Goal: Task Accomplishment & Management: Complete application form

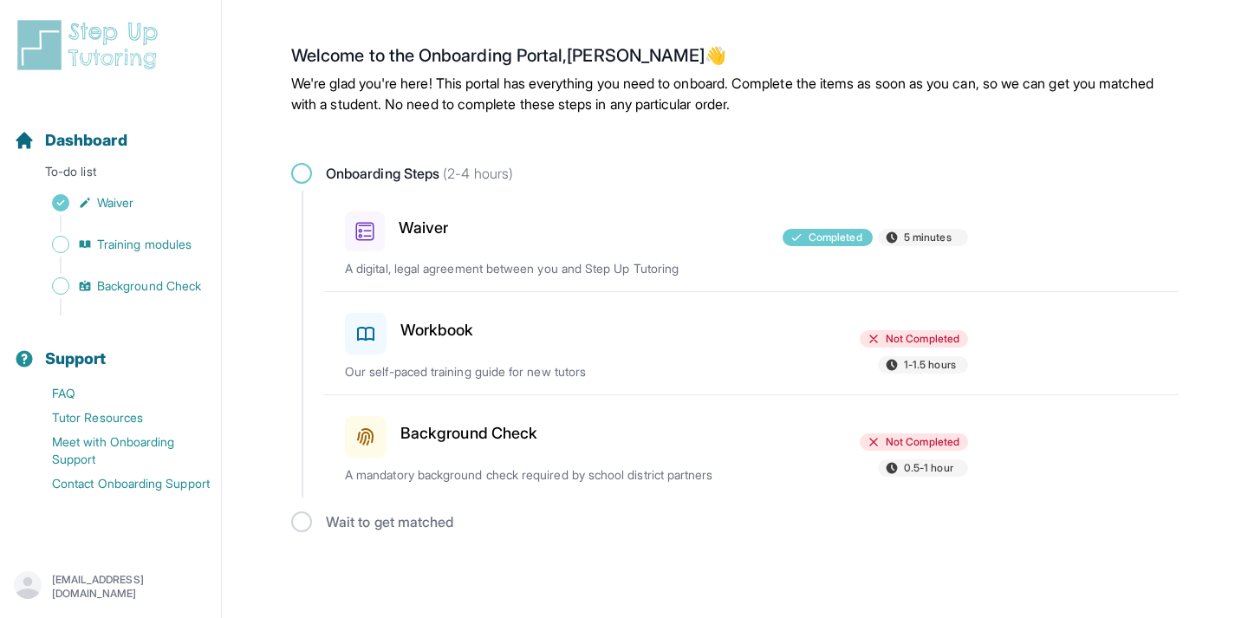
click at [737, 434] on div at bounding box center [656, 433] width 202 height 49
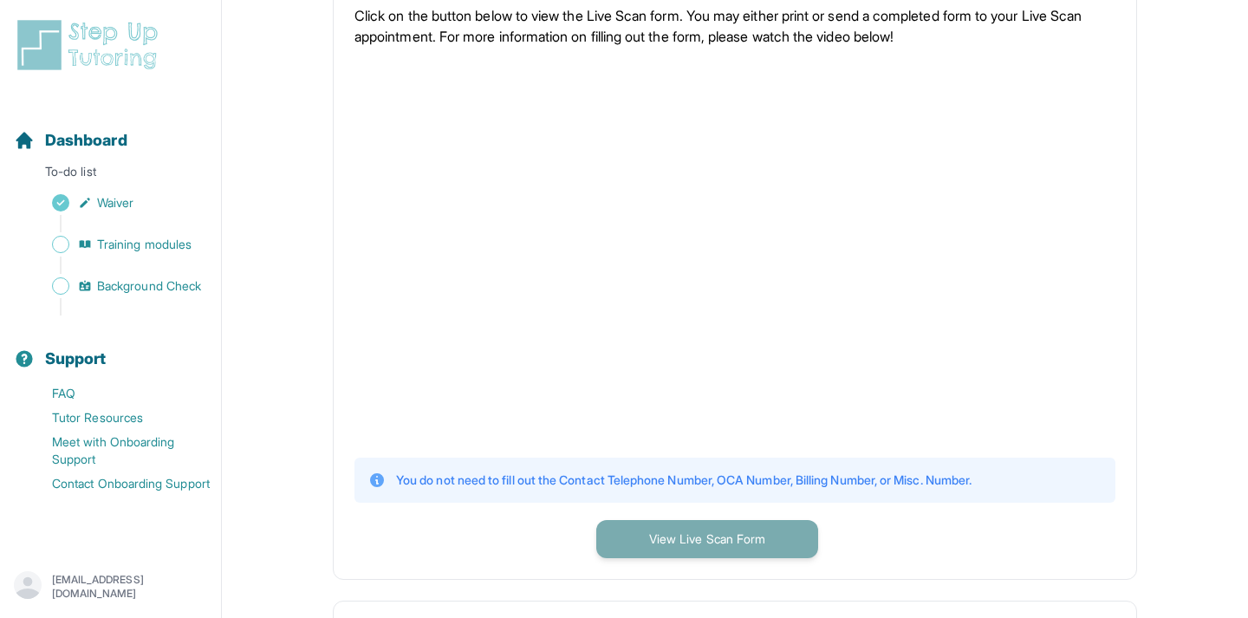
scroll to position [393, 0]
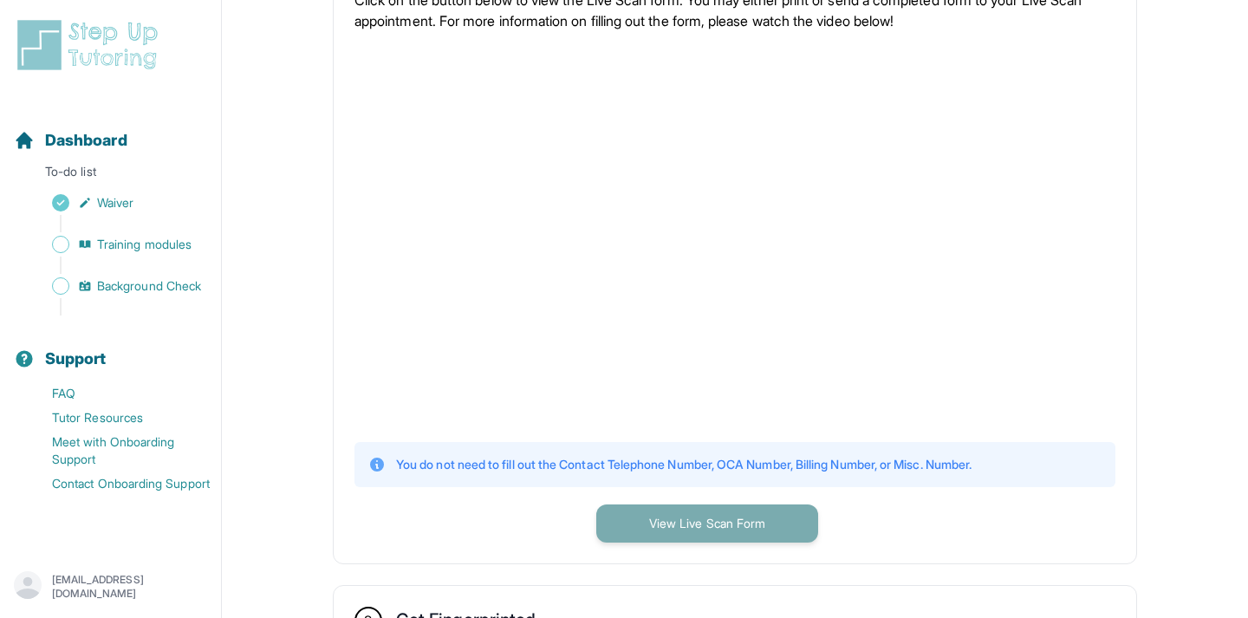
click at [713, 516] on button "View Live Scan Form" at bounding box center [707, 523] width 222 height 38
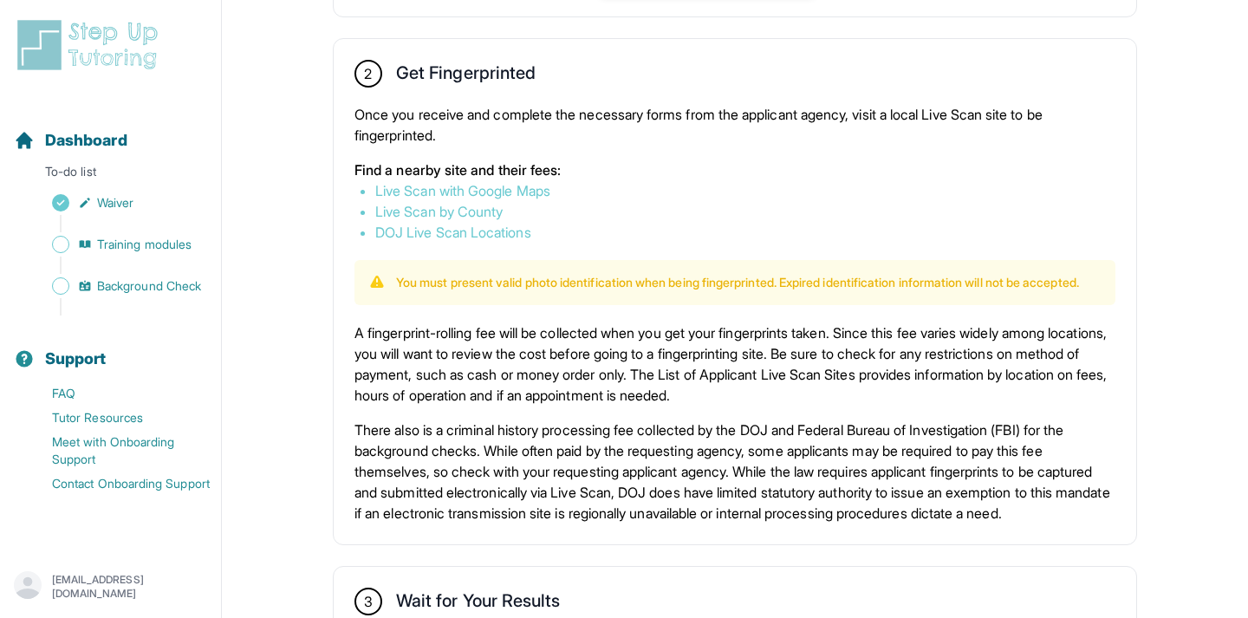
scroll to position [956, 0]
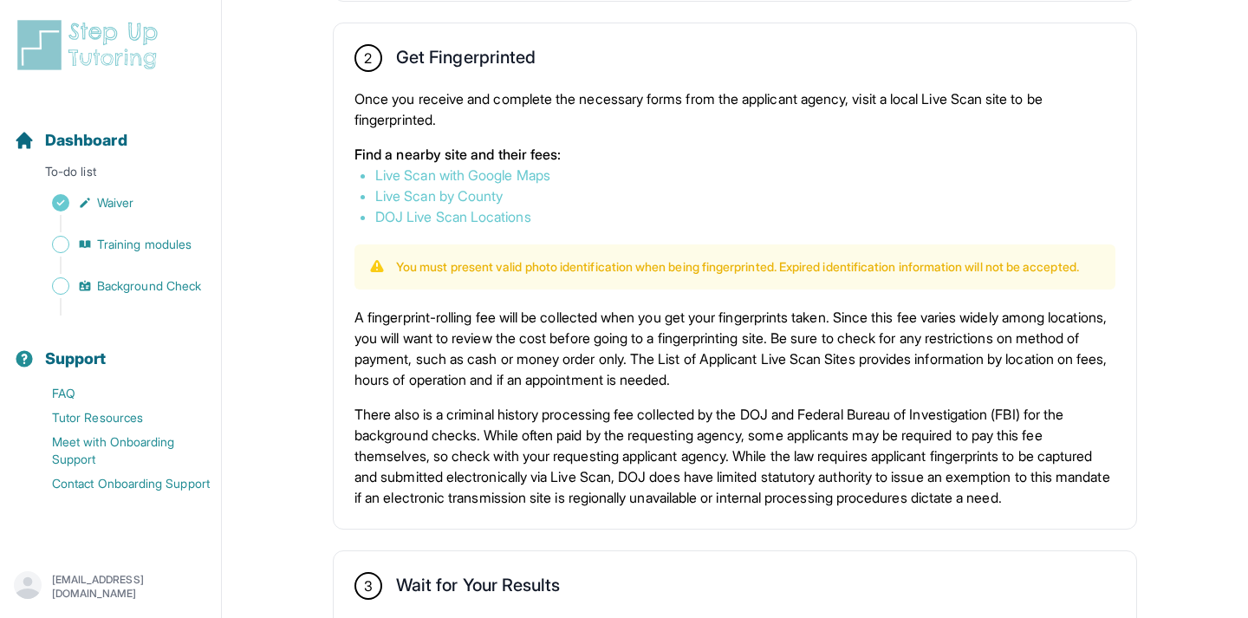
click at [536, 171] on link "Live Scan with Google Maps" at bounding box center [462, 174] width 175 height 17
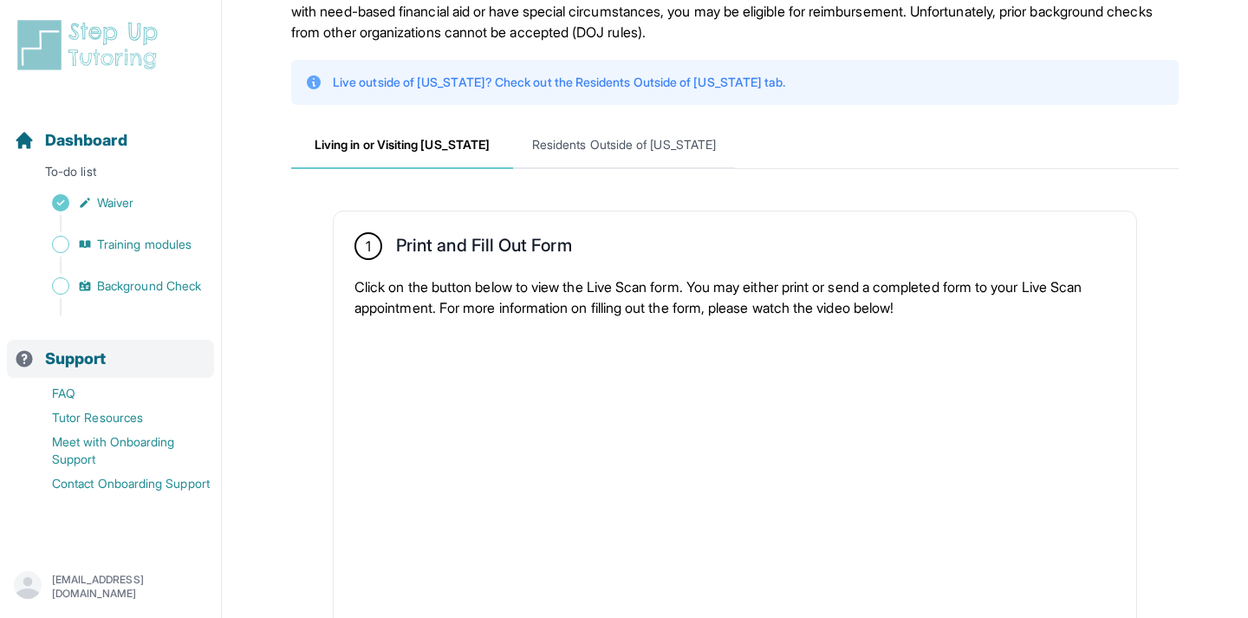
scroll to position [101, 0]
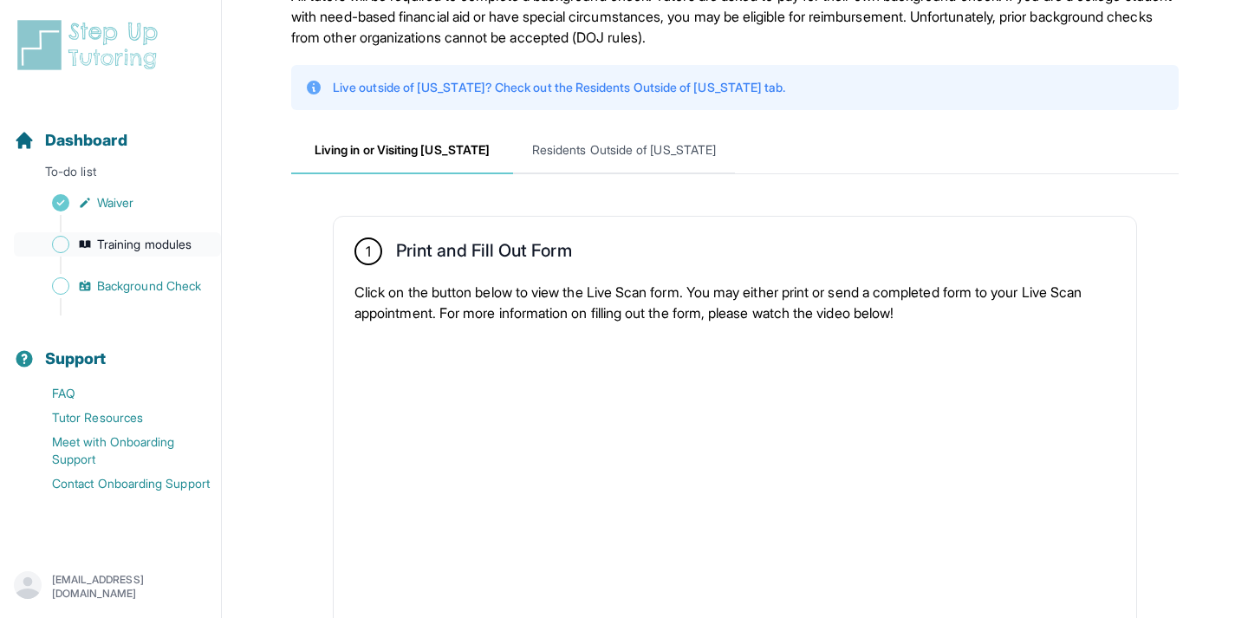
click at [135, 238] on span "Training modules" at bounding box center [144, 244] width 94 height 17
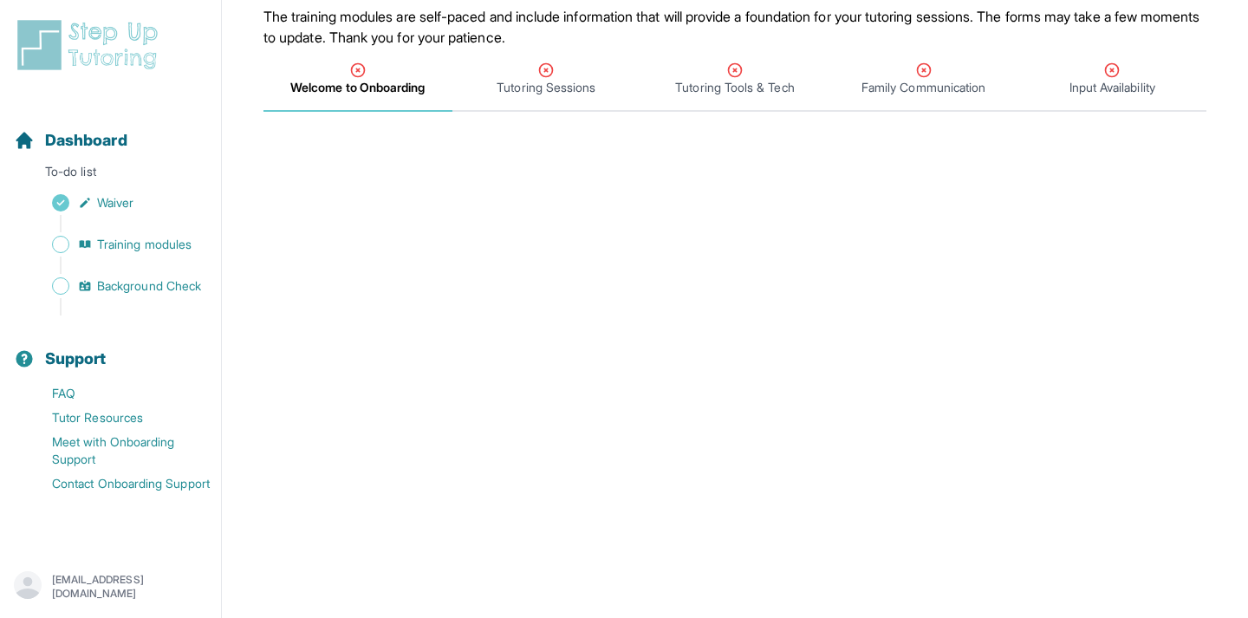
scroll to position [164, 0]
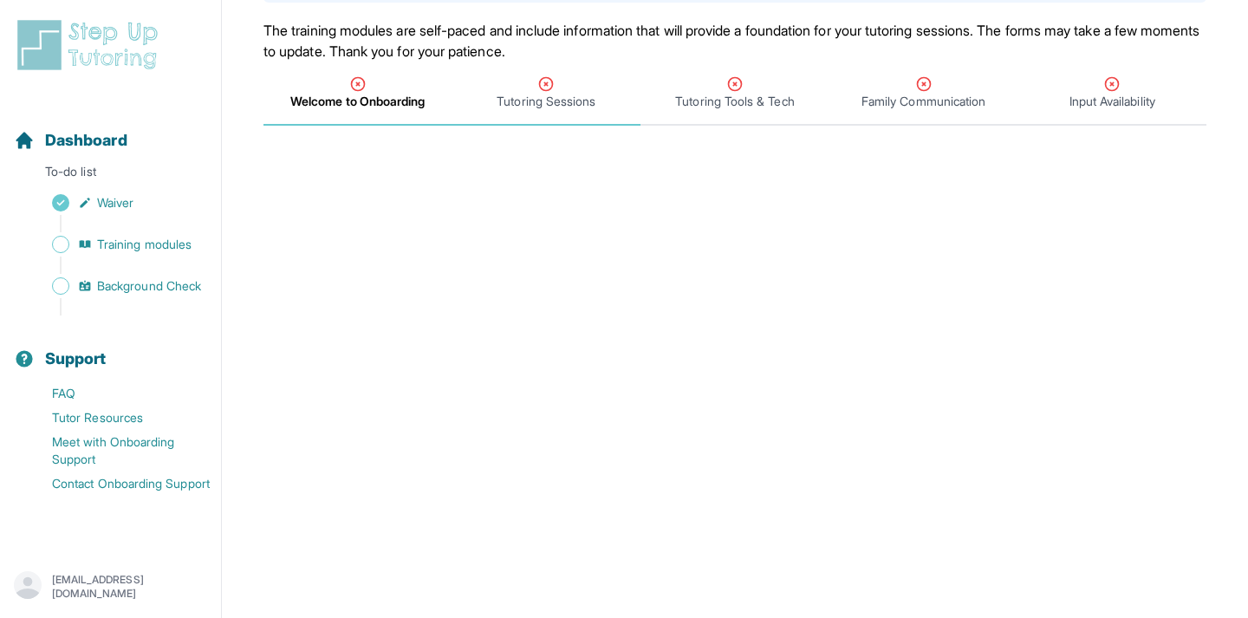
click at [564, 98] on span "Tutoring Sessions" at bounding box center [546, 101] width 99 height 17
click at [407, 95] on span "Welcome to Onboarding" at bounding box center [357, 101] width 133 height 17
click at [576, 101] on span "Tutoring Sessions" at bounding box center [546, 101] width 99 height 17
click at [572, 96] on span "Tutoring Sessions" at bounding box center [546, 101] width 99 height 17
click at [698, 97] on span "Tutoring Tools & Tech" at bounding box center [734, 101] width 119 height 17
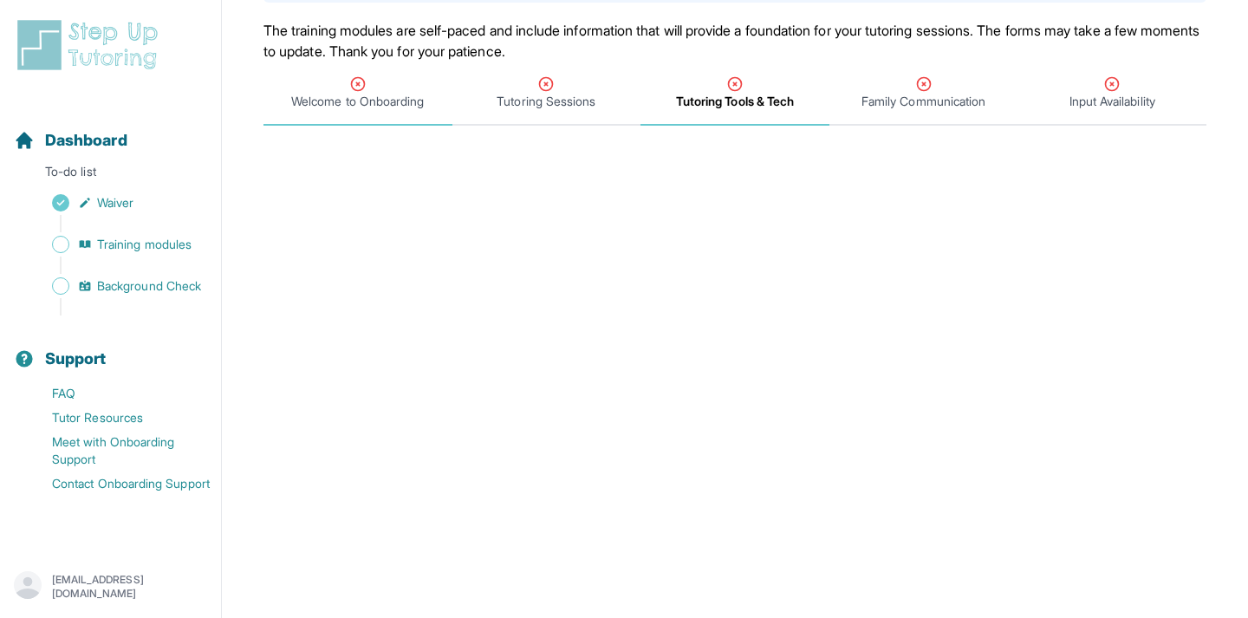
click at [356, 86] on icon "Tabs" at bounding box center [357, 83] width 17 height 17
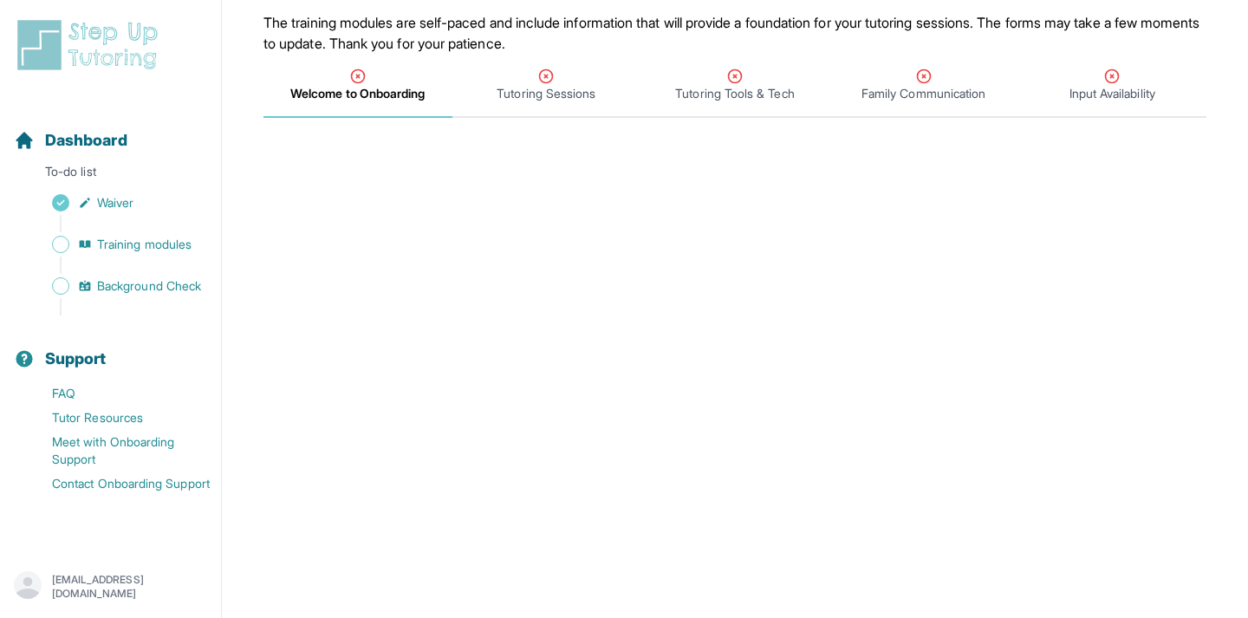
scroll to position [59, 0]
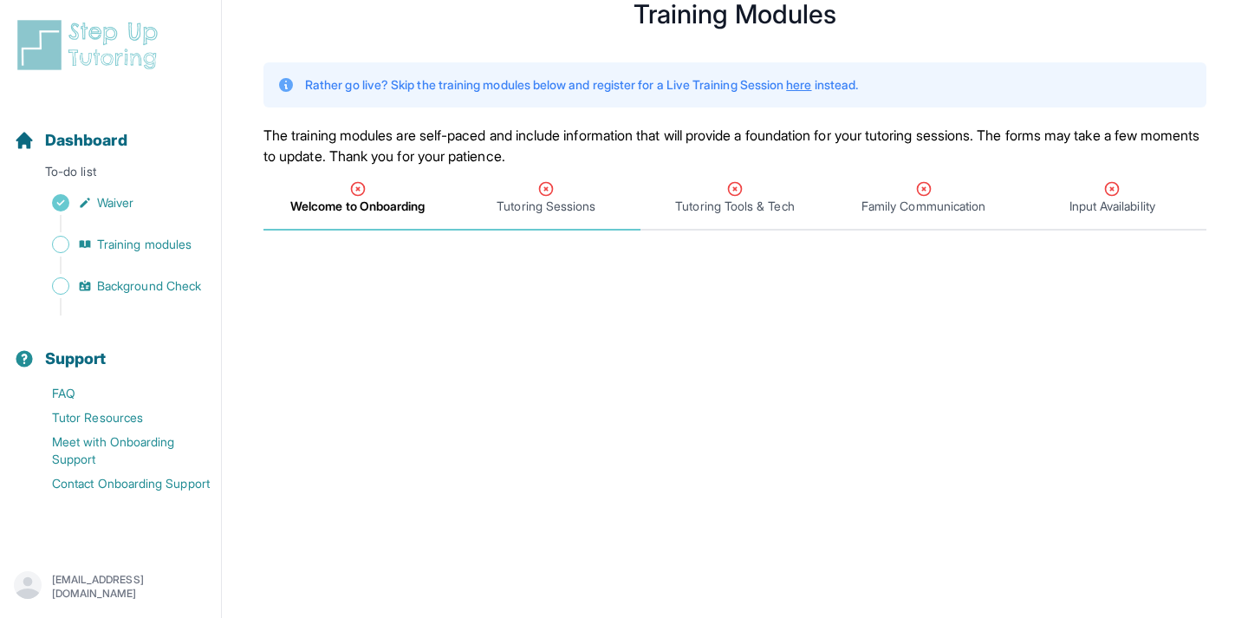
click at [541, 209] on span "Tutoring Sessions" at bounding box center [546, 206] width 99 height 17
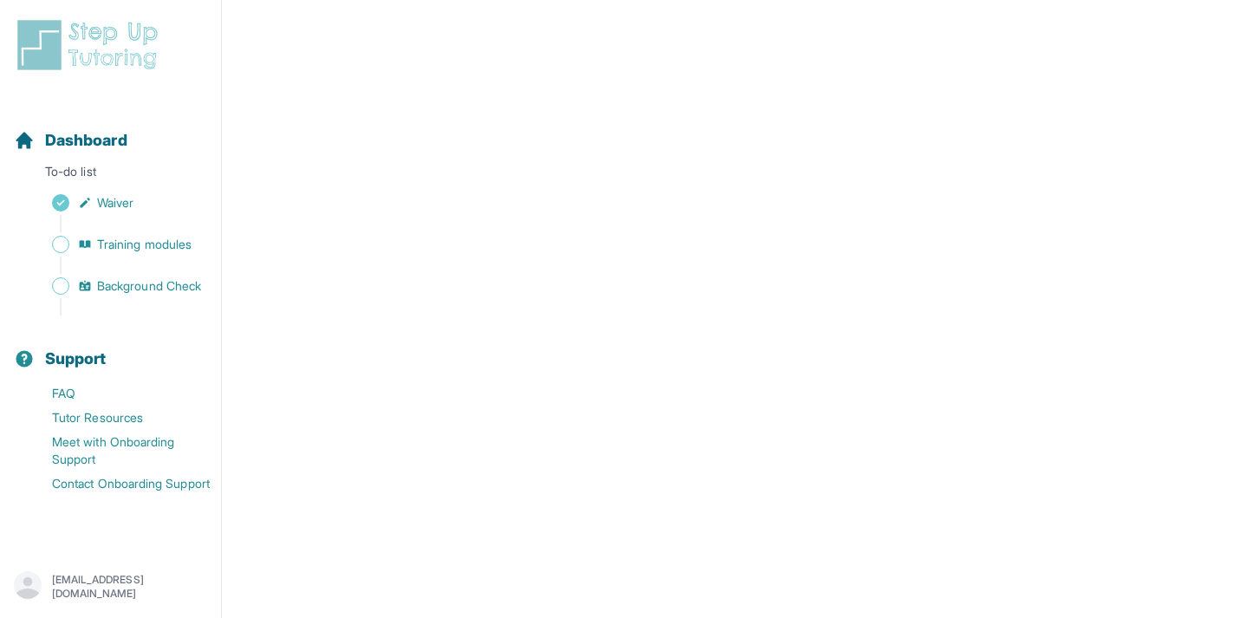
scroll to position [0, 0]
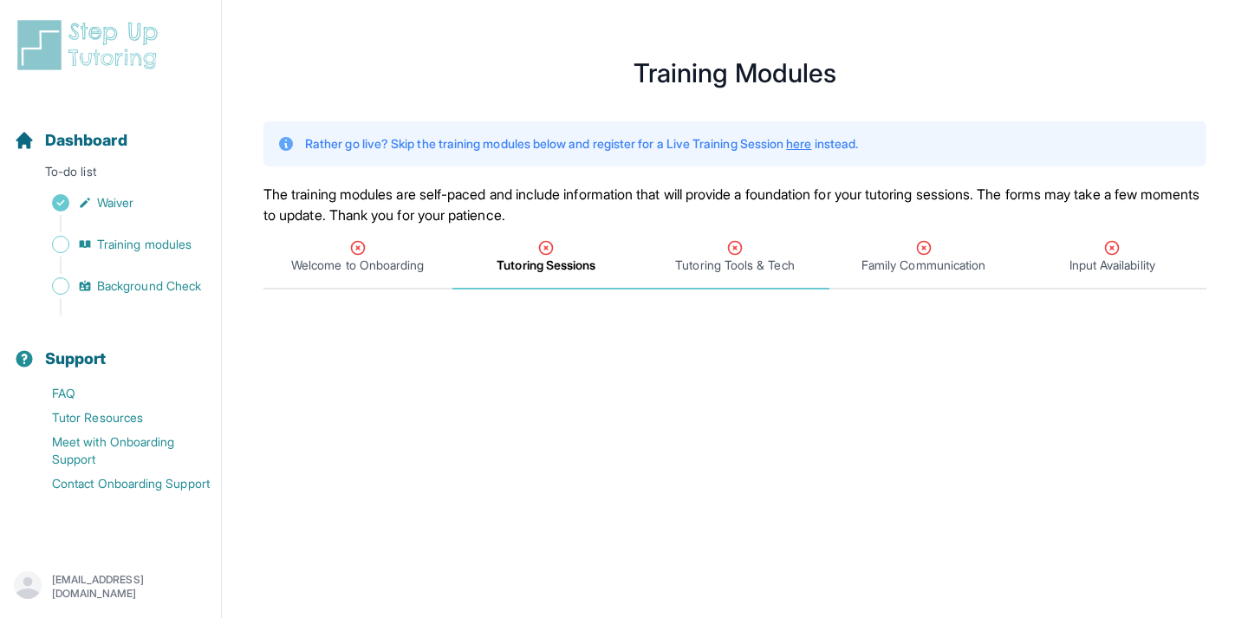
click at [712, 254] on div "Tutoring Tools & Tech" at bounding box center [735, 256] width 182 height 35
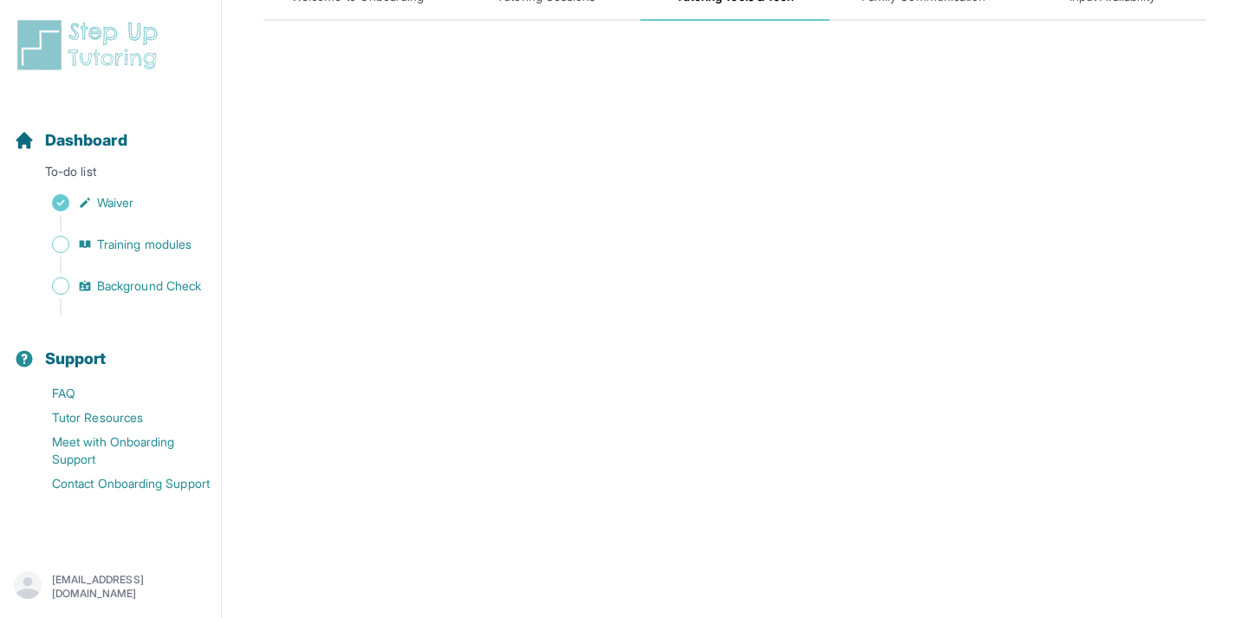
scroll to position [372, 0]
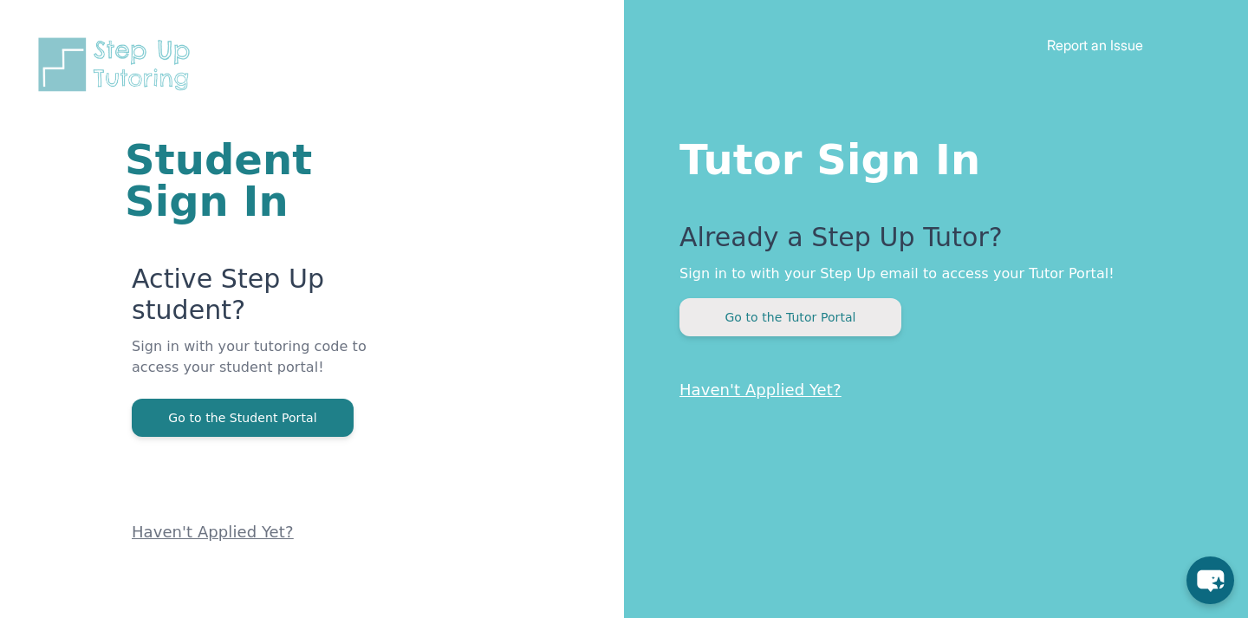
click at [776, 323] on button "Go to the Tutor Portal" at bounding box center [790, 317] width 222 height 38
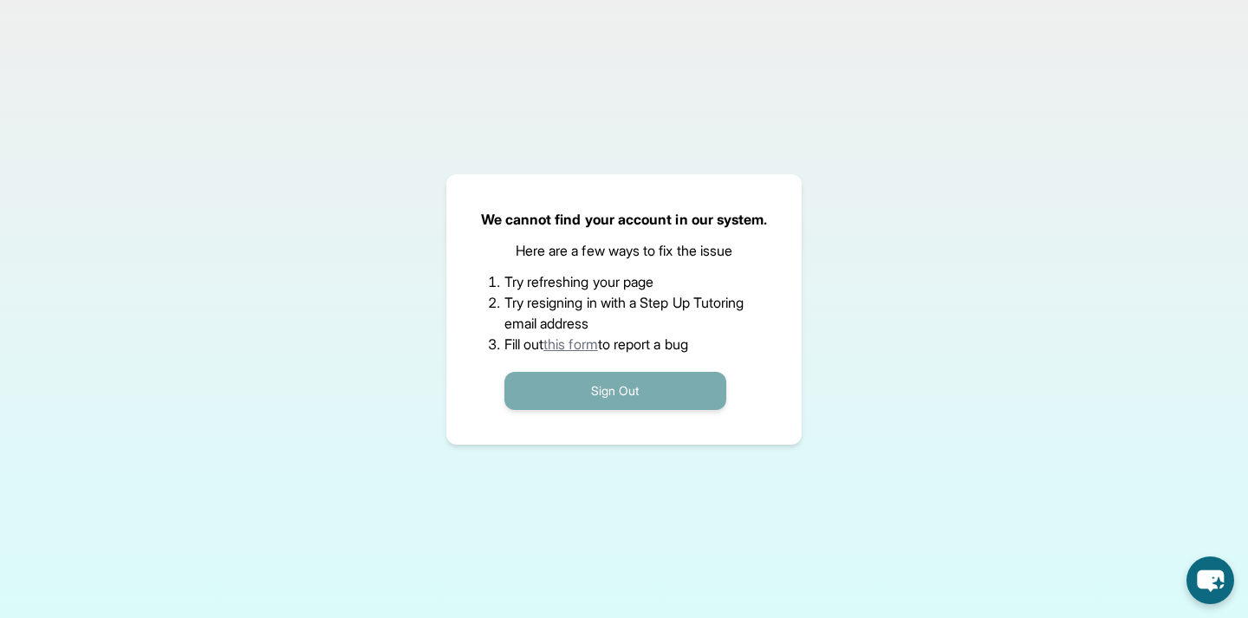
click at [631, 399] on button "Sign Out" at bounding box center [615, 391] width 222 height 38
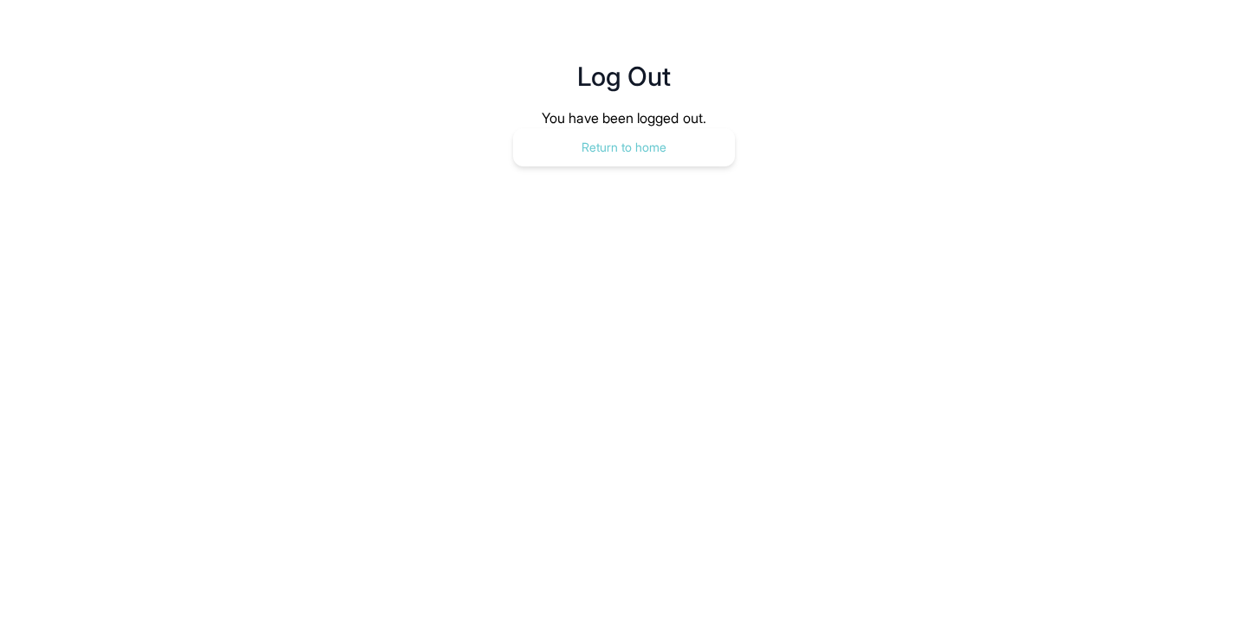
click at [632, 160] on button "Return to home" at bounding box center [624, 147] width 222 height 38
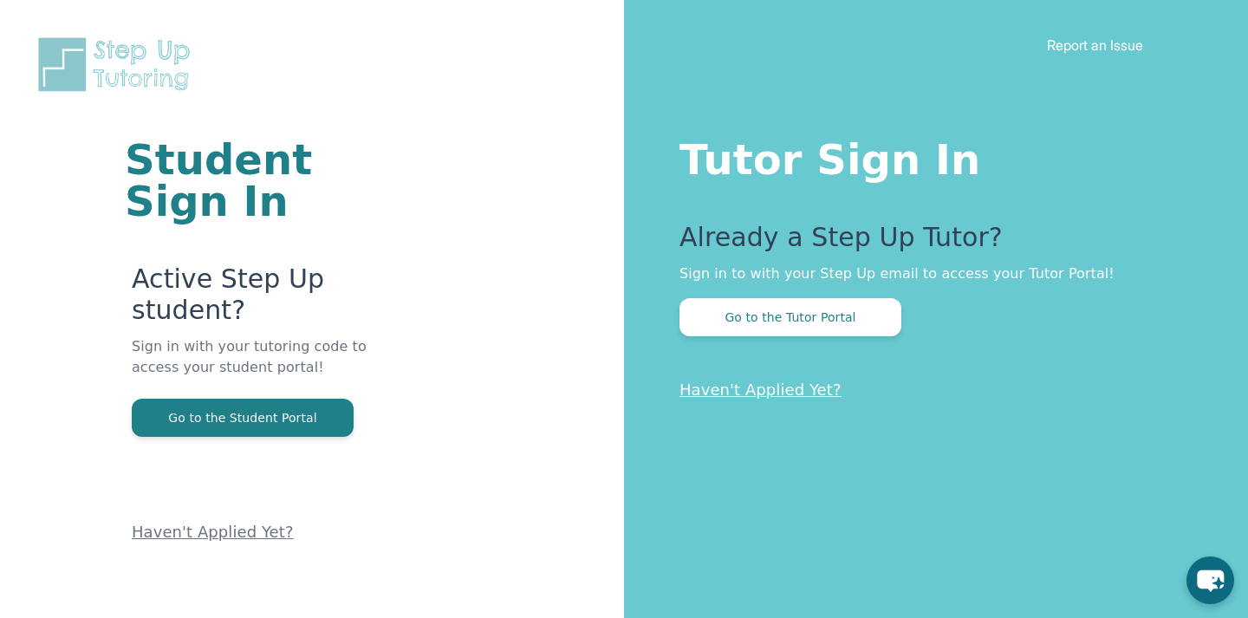
click at [769, 398] on link "Haven't Applied Yet?" at bounding box center [760, 389] width 162 height 18
click at [711, 313] on button "Go to the Tutor Portal" at bounding box center [790, 317] width 222 height 38
click at [1053, 33] on div "Tutor Sign In Already a Step Up Tutor? Sign in to with your Step Up email to ac…" at bounding box center [936, 309] width 624 height 618
click at [1061, 49] on link "Report an Issue" at bounding box center [1095, 44] width 96 height 17
